Goal: Task Accomplishment & Management: Complete application form

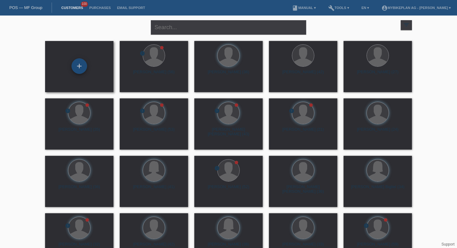
click at [79, 65] on div "+" at bounding box center [79, 66] width 16 height 16
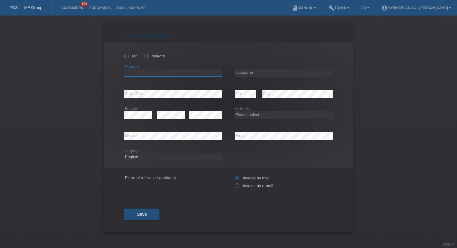
click at [142, 75] on input "text" at bounding box center [173, 73] width 98 height 8
paste input "Aude"
type input "Aude"
click at [251, 76] on input "text" at bounding box center [283, 73] width 98 height 8
paste input "Romdhani"
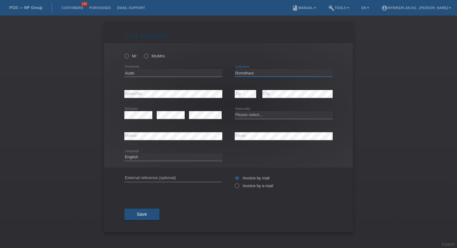
type input "Romdhani"
click at [251, 116] on select "Please select... Switzerland Austria Germany Liechtenstein ------------ Afghani…" at bounding box center [283, 114] width 98 height 7
click at [267, 115] on select "Please select... Switzerland Austria Germany Liechtenstein ------------ Afghani…" at bounding box center [283, 114] width 98 height 7
select select "CH"
click at [190, 175] on input "text" at bounding box center [173, 178] width 98 height 8
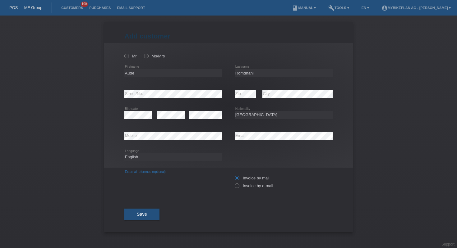
paste input "41677967505"
type input "41677967505"
click at [234, 183] on icon at bounding box center [234, 183] width 0 height 0
click at [237, 186] on input "Invoice by e-mail" at bounding box center [236, 188] width 4 height 8
radio input "true"
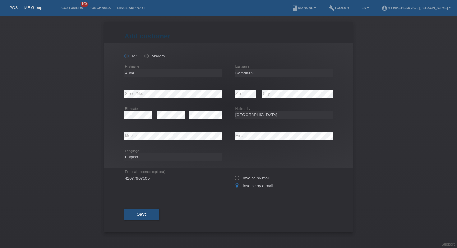
click at [123, 53] on icon at bounding box center [123, 53] width 0 height 0
click at [127, 54] on input "Mr" at bounding box center [126, 56] width 4 height 4
radio input "true"
click at [147, 213] on button "Save" at bounding box center [141, 215] width 35 height 12
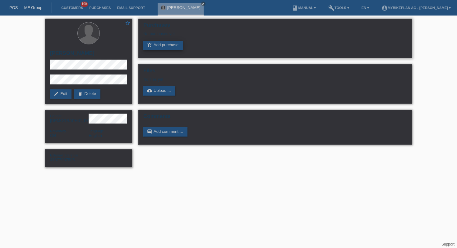
click at [152, 47] on icon "add_shopping_cart" at bounding box center [149, 45] width 5 height 5
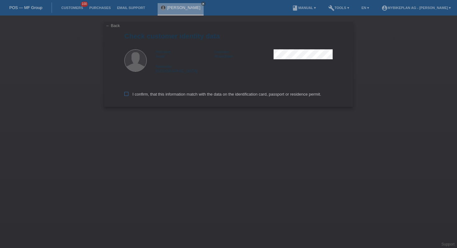
click at [168, 94] on label "I confirm, that this information match with the data on the identification card…" at bounding box center [222, 94] width 197 height 5
click at [128, 94] on input "I confirm, that this information match with the data on the identification card…" at bounding box center [126, 94] width 4 height 4
checkbox input "true"
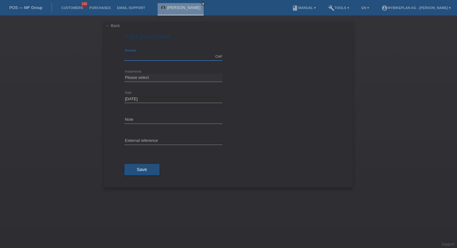
click at [146, 56] on input "text" at bounding box center [173, 57] width 98 height 8
type input "10000.00"
click at [162, 84] on div "Please select 6 instalments 12 instalments 18 instalments 24 instalments 36 ins…" at bounding box center [173, 77] width 98 height 21
click at [162, 82] on div "Please select 6 instalments 12 instalments 18 instalments 24 instalments 36 ins…" at bounding box center [173, 77] width 98 height 21
click at [162, 78] on select "Please select 6 instalments 12 instalments 18 instalments 24 instalments 36 ins…" at bounding box center [173, 77] width 98 height 7
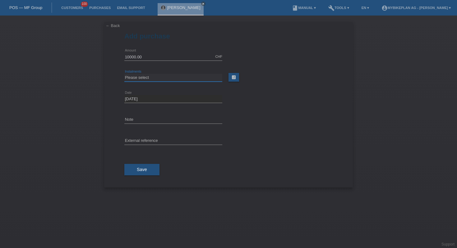
select select "488"
click at [152, 169] on button "Save" at bounding box center [141, 170] width 35 height 12
